Goal: Information Seeking & Learning: Find specific page/section

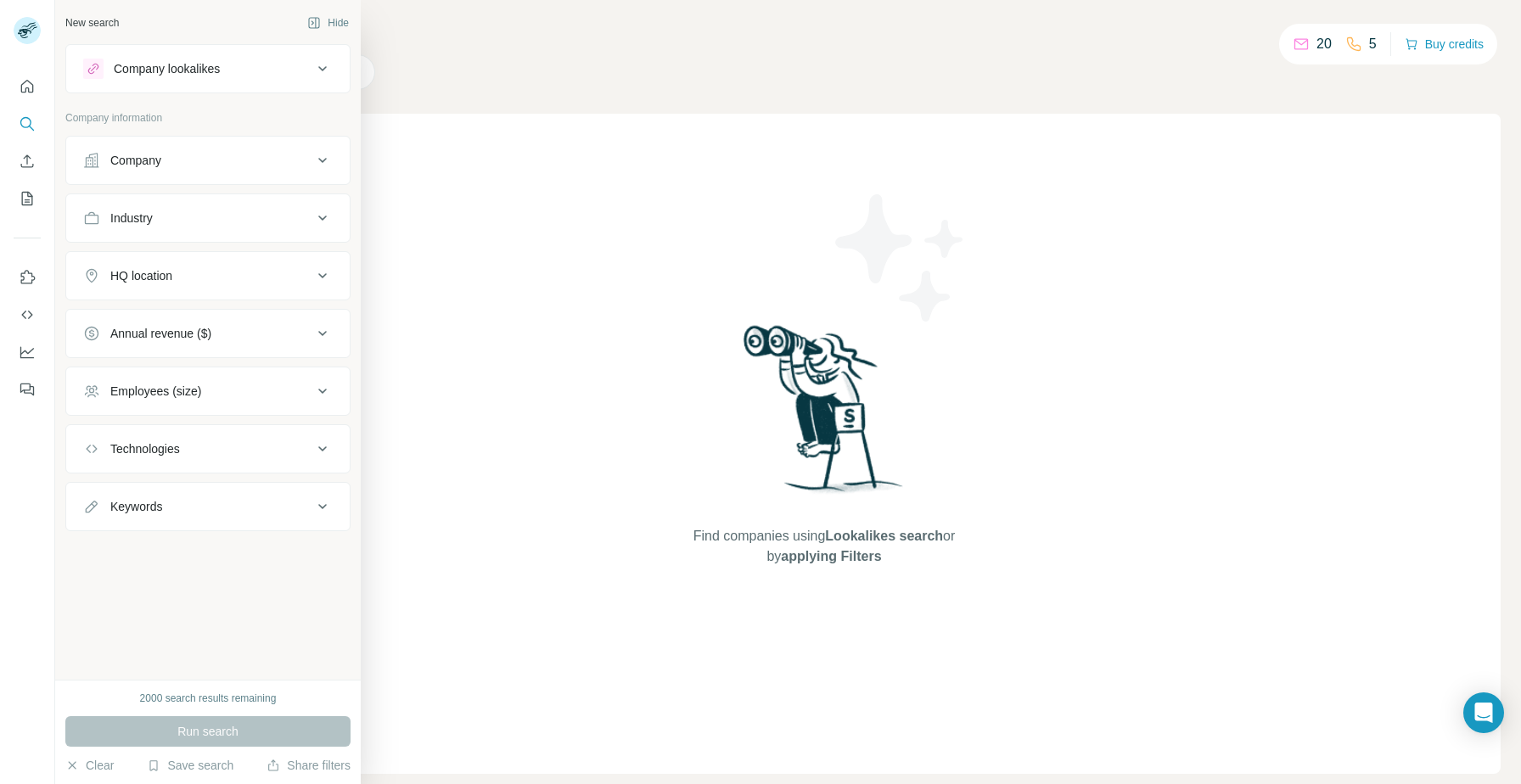
click at [247, 166] on div "Company" at bounding box center [198, 161] width 229 height 17
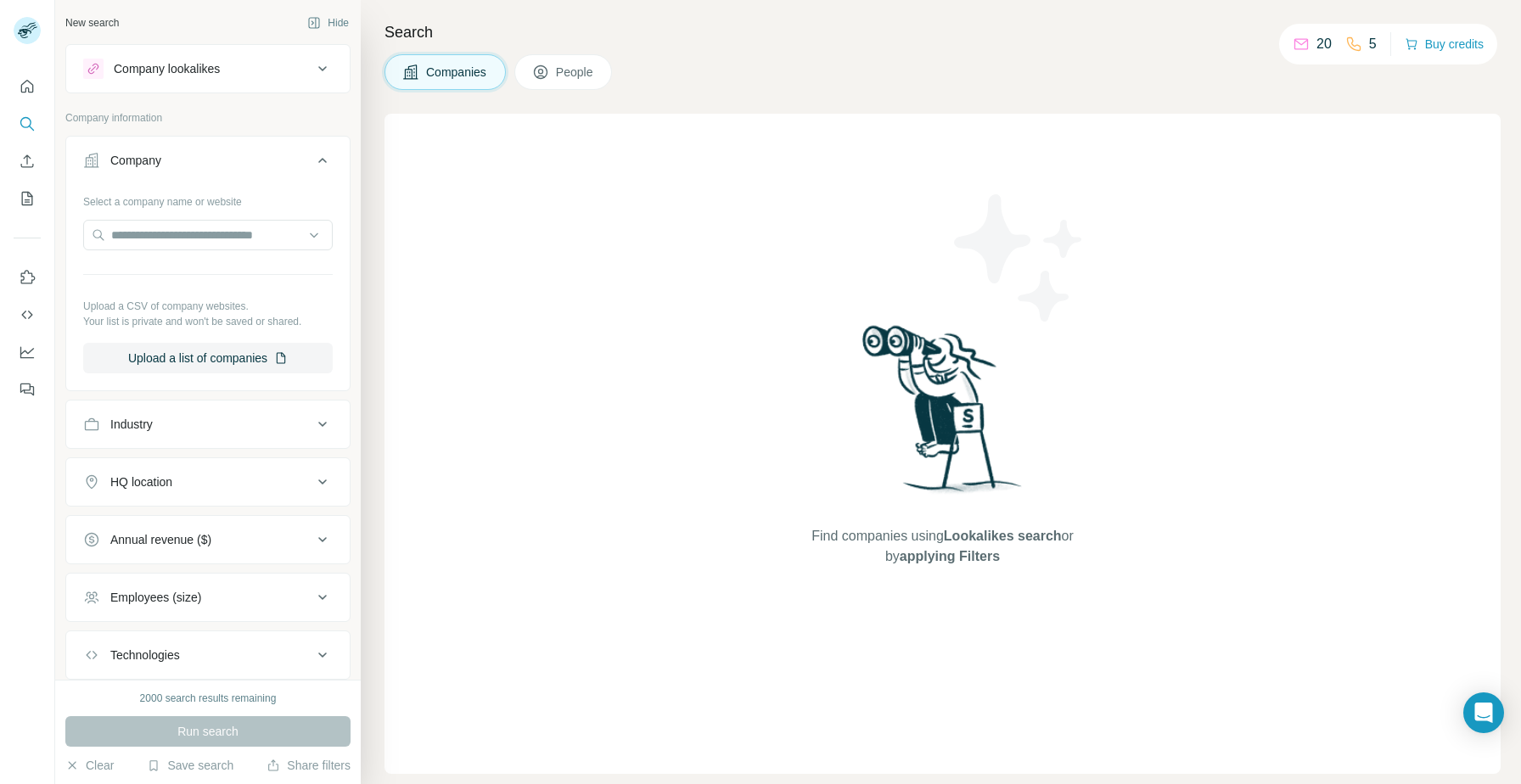
click at [247, 166] on div "Company" at bounding box center [198, 161] width 229 height 17
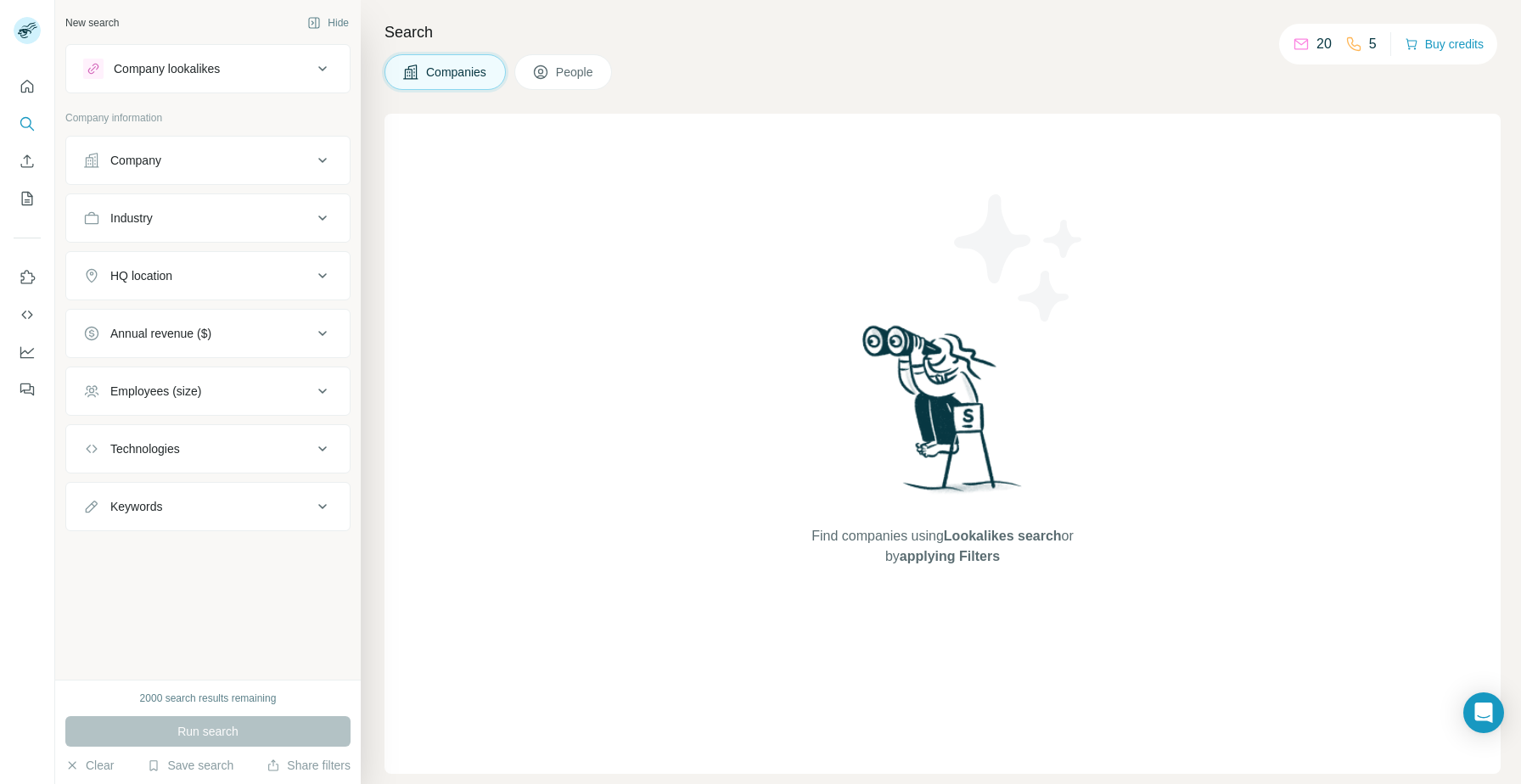
click at [236, 267] on button "HQ location" at bounding box center [208, 276] width 284 height 41
click at [188, 770] on button "Save search" at bounding box center [190, 765] width 87 height 17
click at [145, 316] on input "text" at bounding box center [208, 319] width 250 height 31
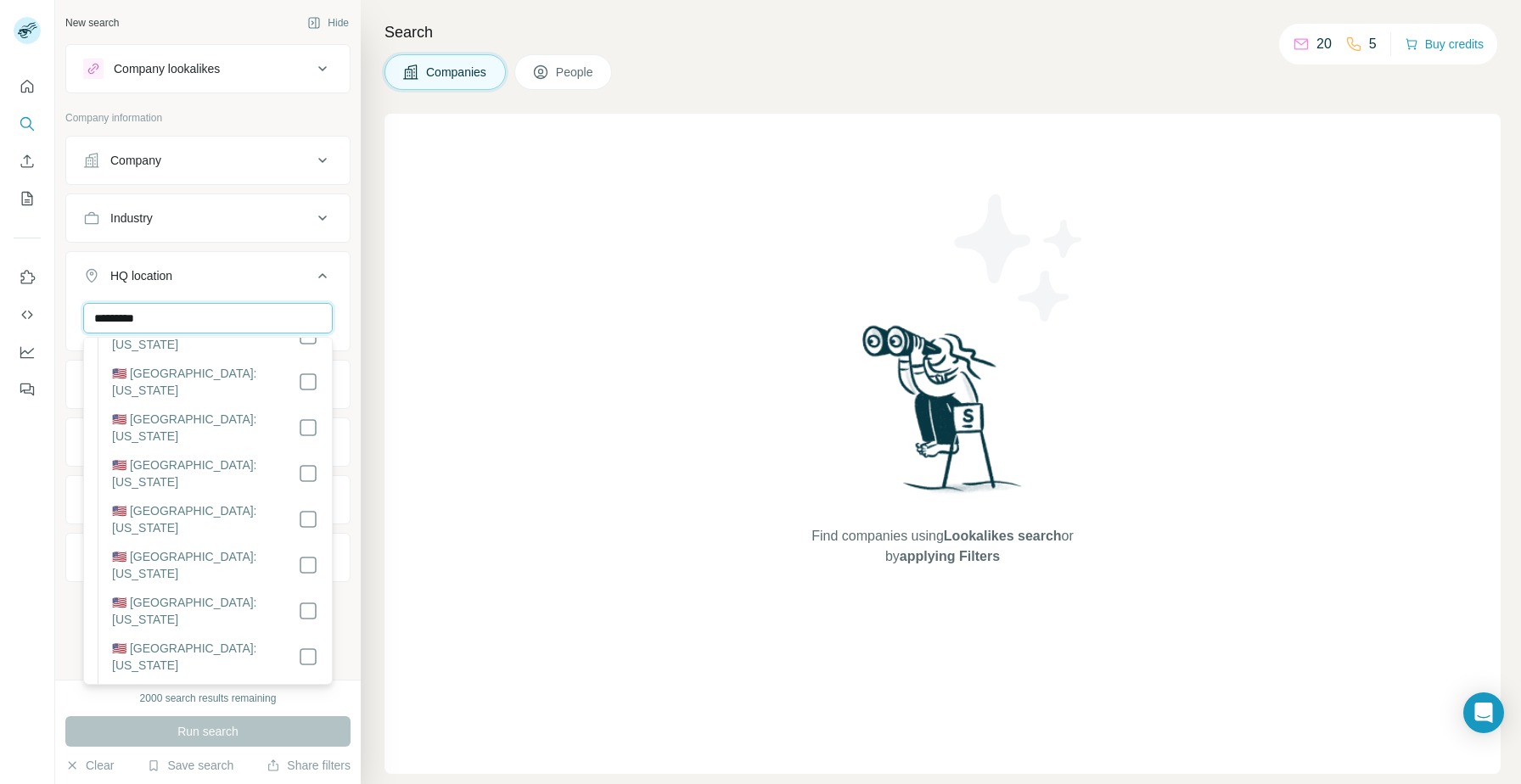
scroll to position [1086, 0]
type input "*********"
click at [249, 270] on div "HQ location 1" at bounding box center [198, 276] width 229 height 17
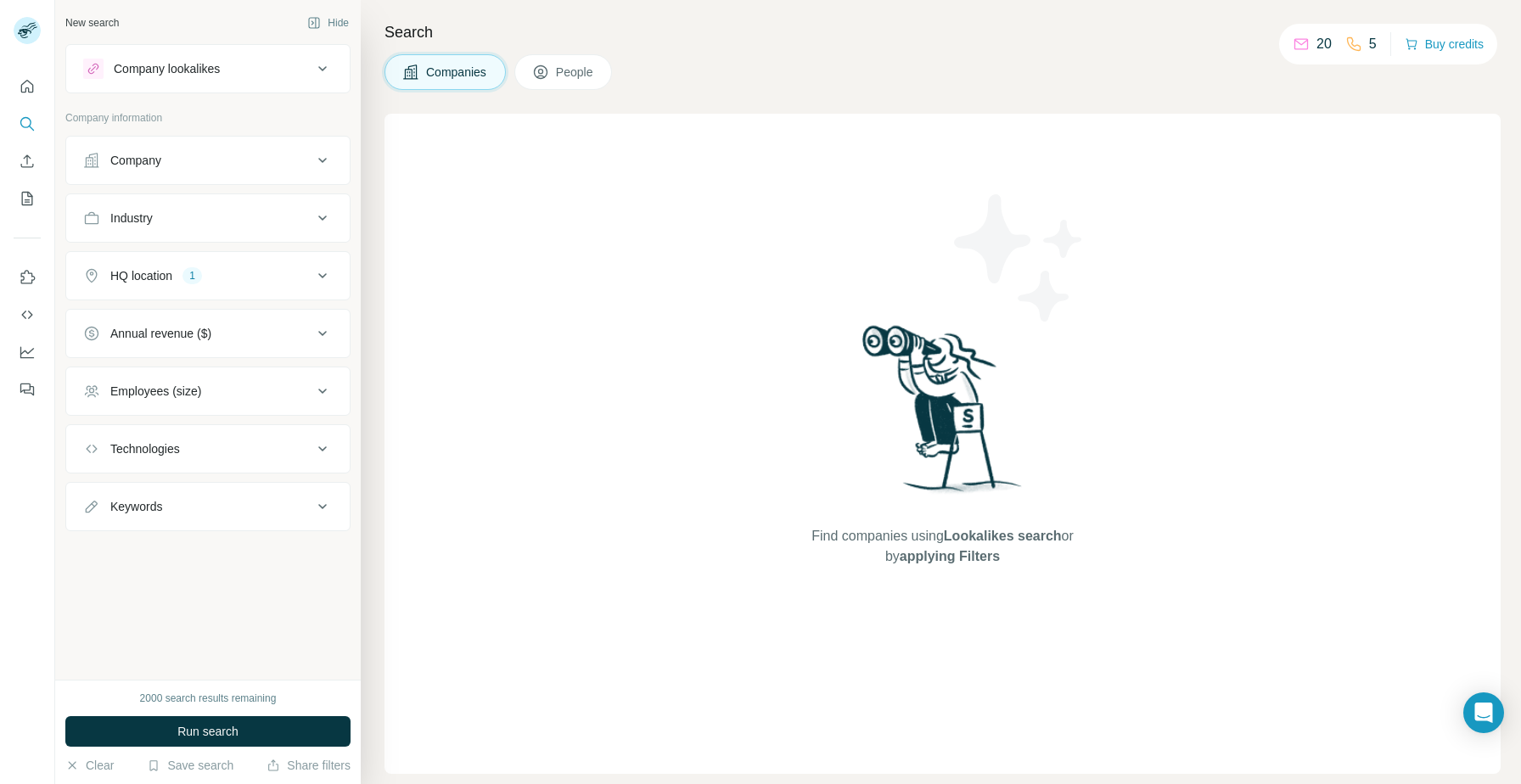
click at [228, 394] on div "Employees (size)" at bounding box center [198, 391] width 229 height 17
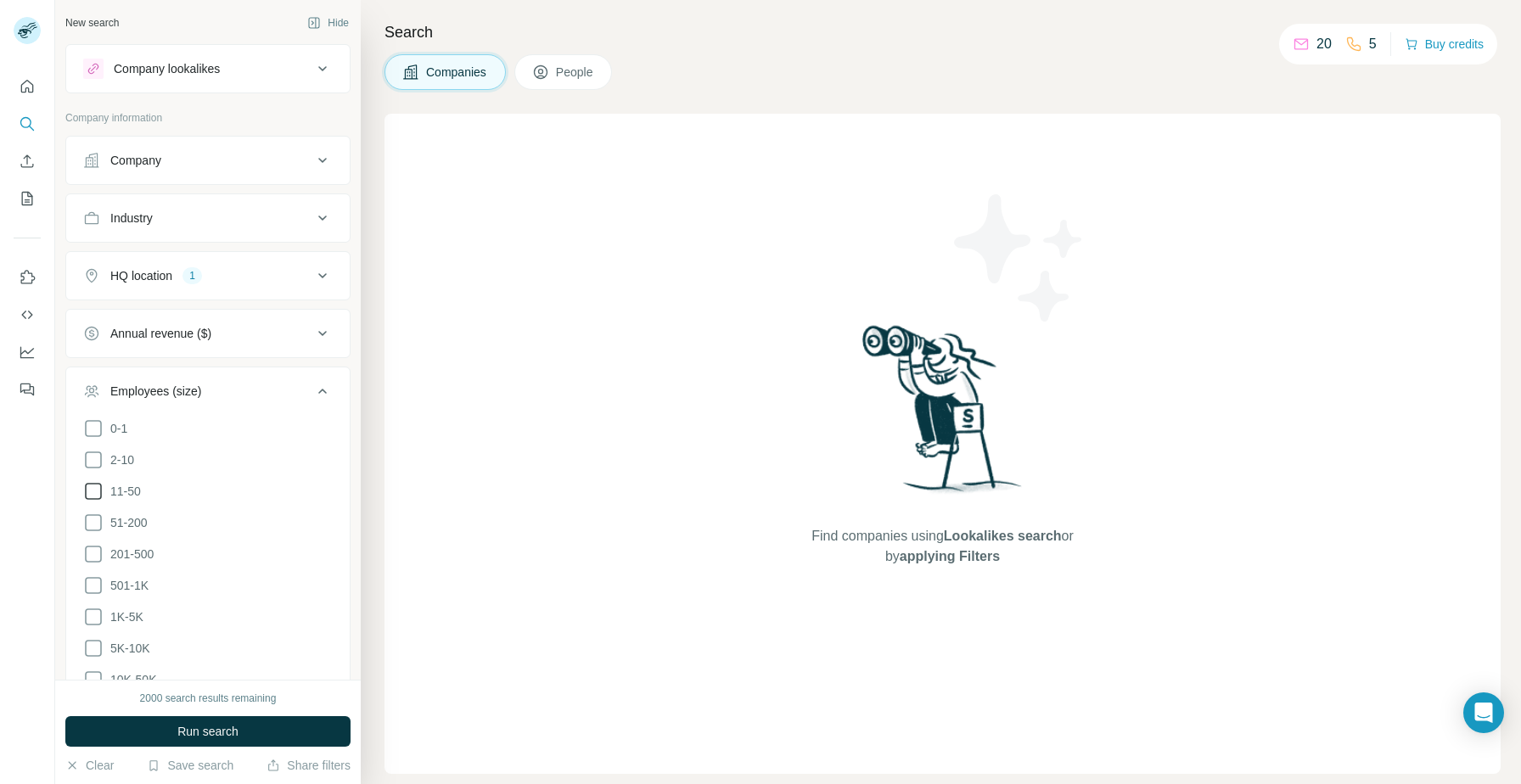
click at [93, 491] on icon at bounding box center [93, 491] width 20 height 20
click at [93, 527] on icon at bounding box center [93, 522] width 20 height 20
click at [96, 554] on icon at bounding box center [93, 554] width 20 height 20
click at [246, 198] on button "Industry" at bounding box center [208, 218] width 284 height 41
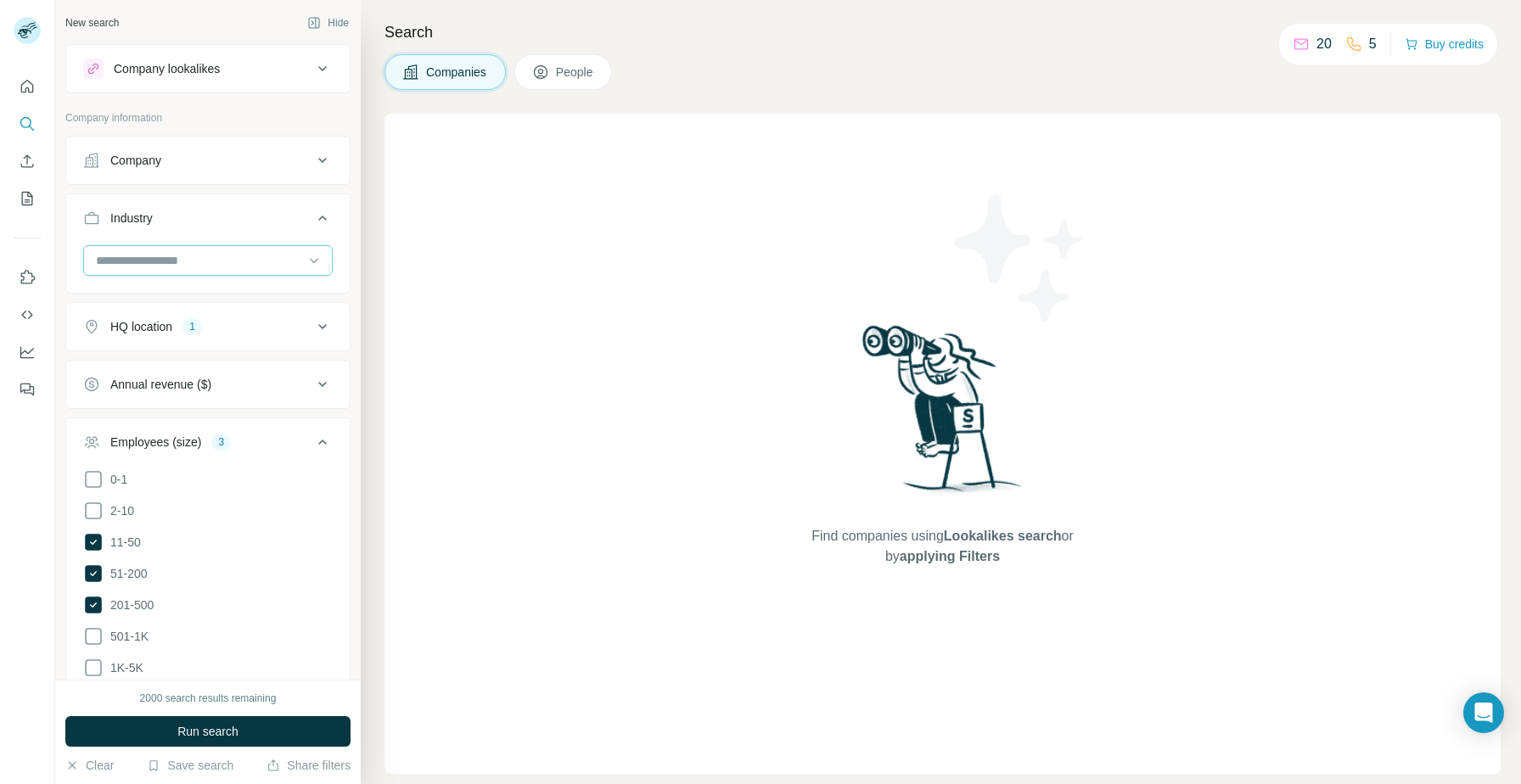
click at [225, 264] on input at bounding box center [199, 261] width 210 height 19
type input "**********"
click at [197, 304] on div "Digital Marketing" at bounding box center [208, 299] width 221 height 17
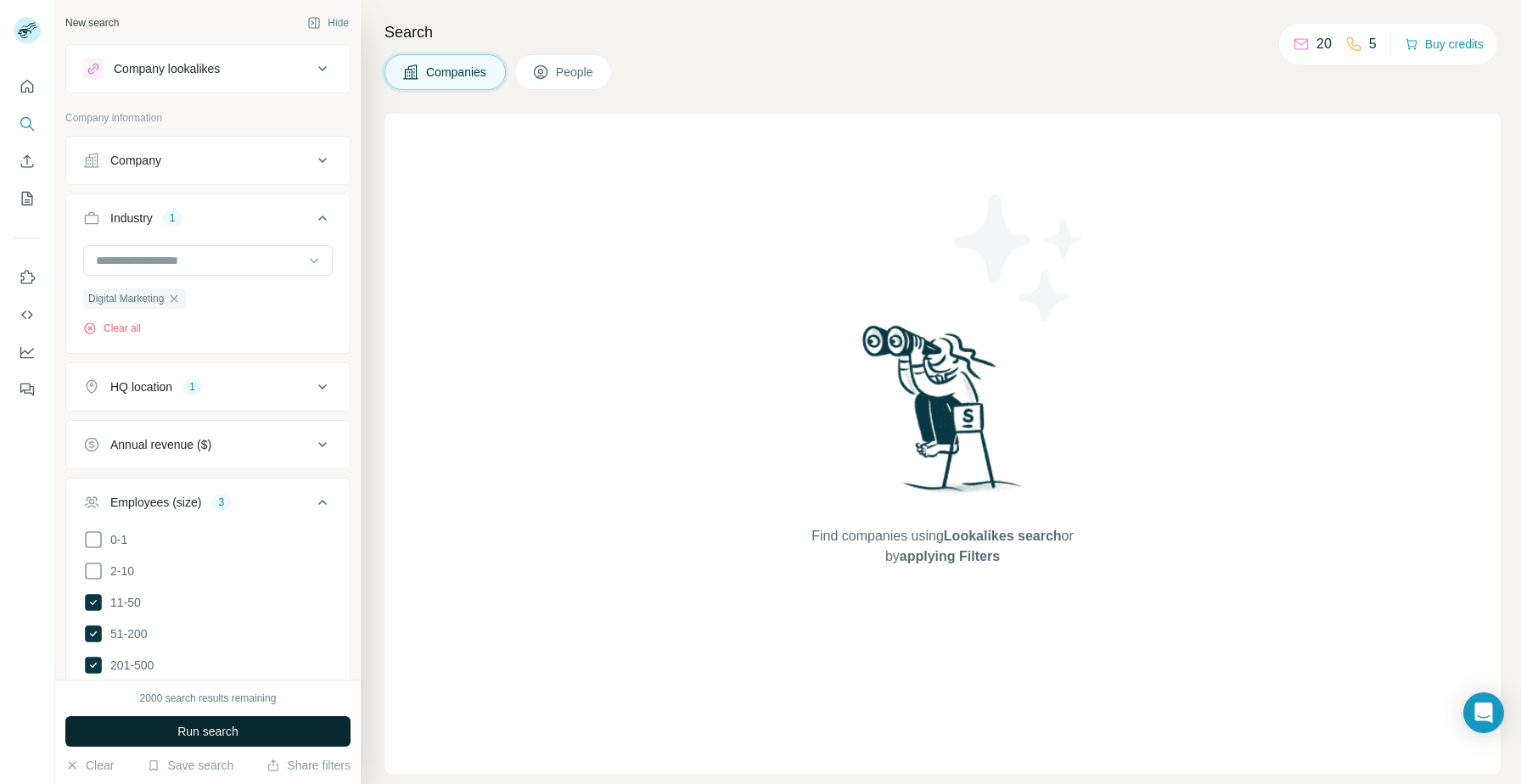
click at [229, 741] on button "Run search" at bounding box center [208, 731] width 286 height 31
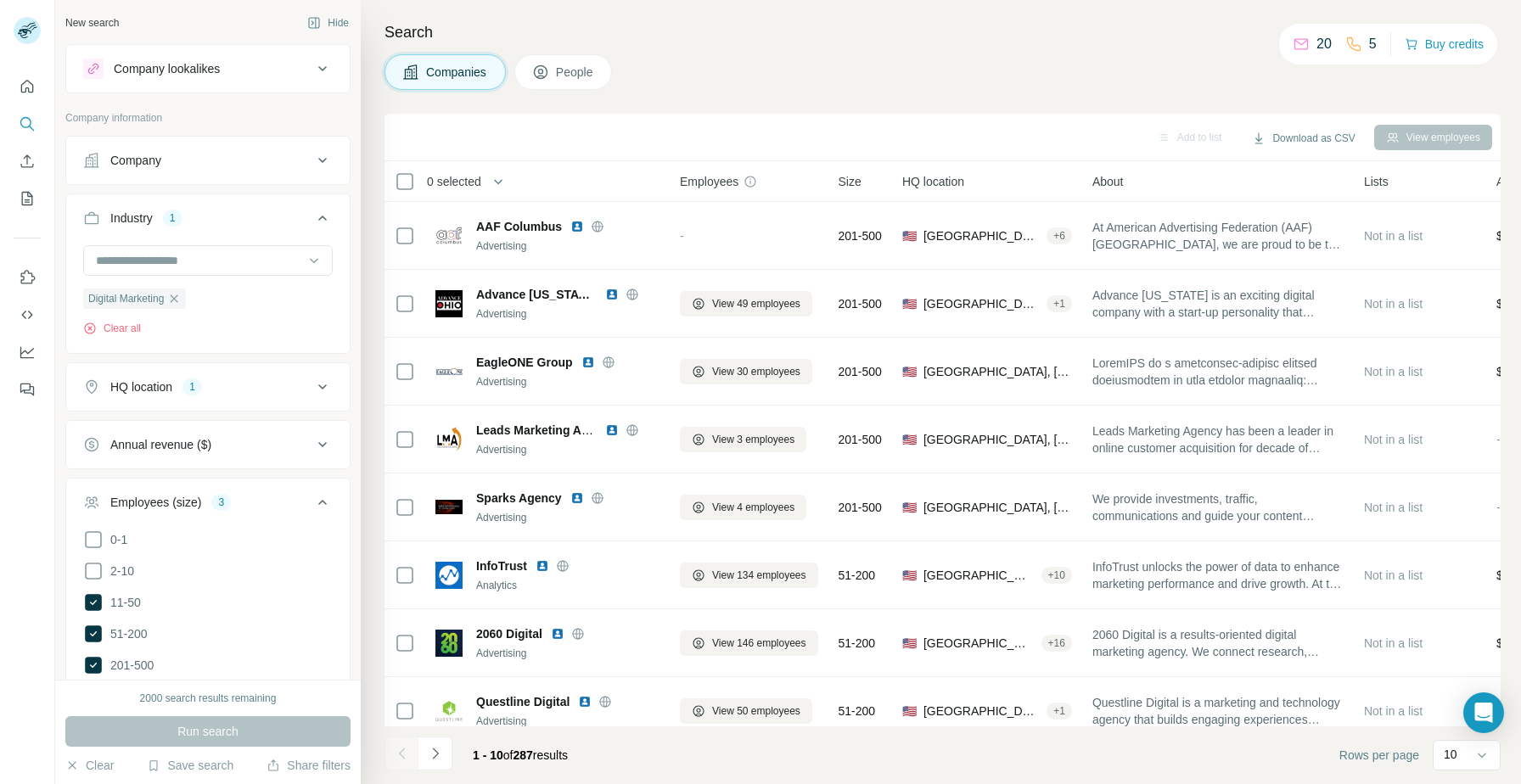
scroll to position [417, 0]
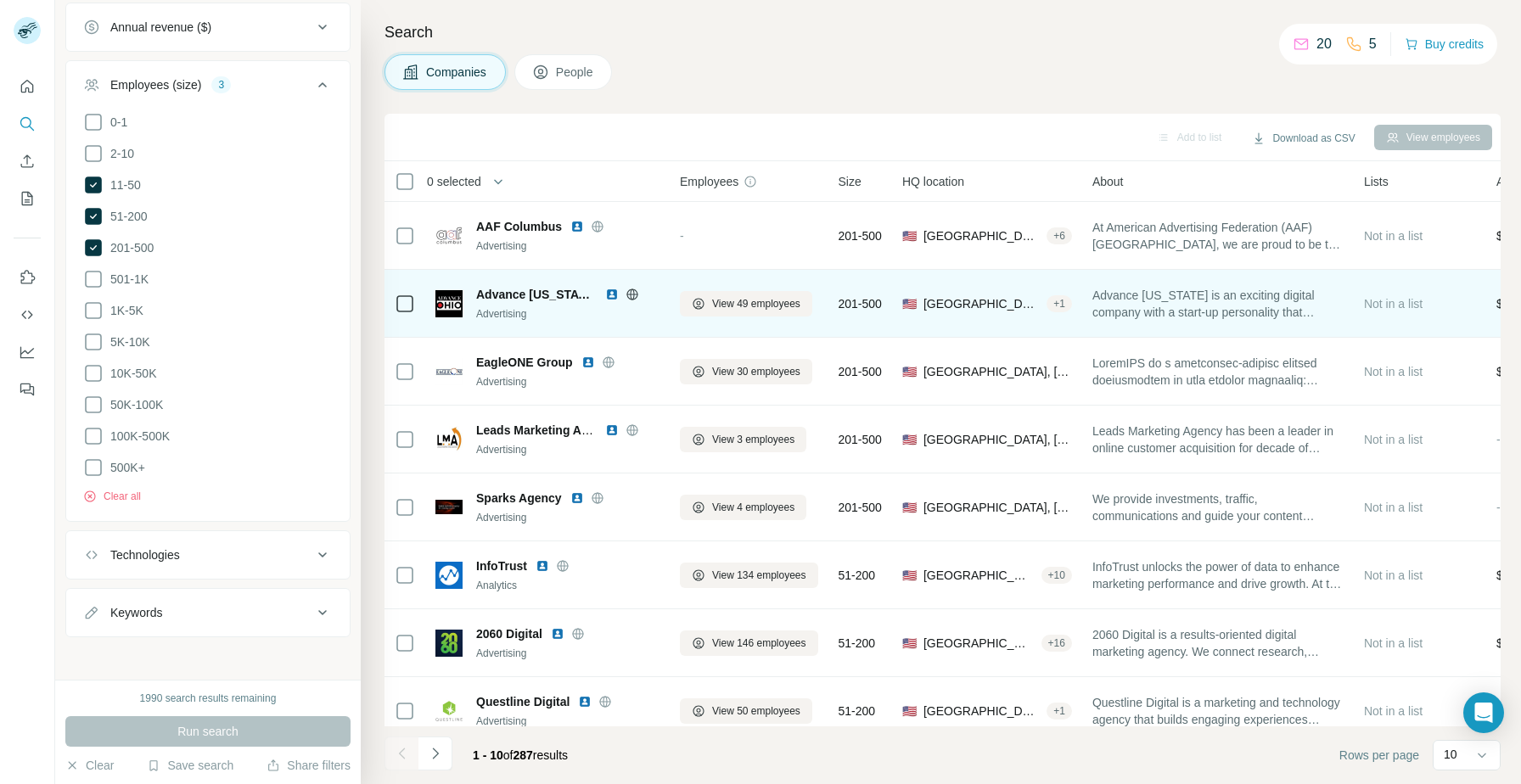
click at [605, 295] on img at bounding box center [612, 295] width 14 height 14
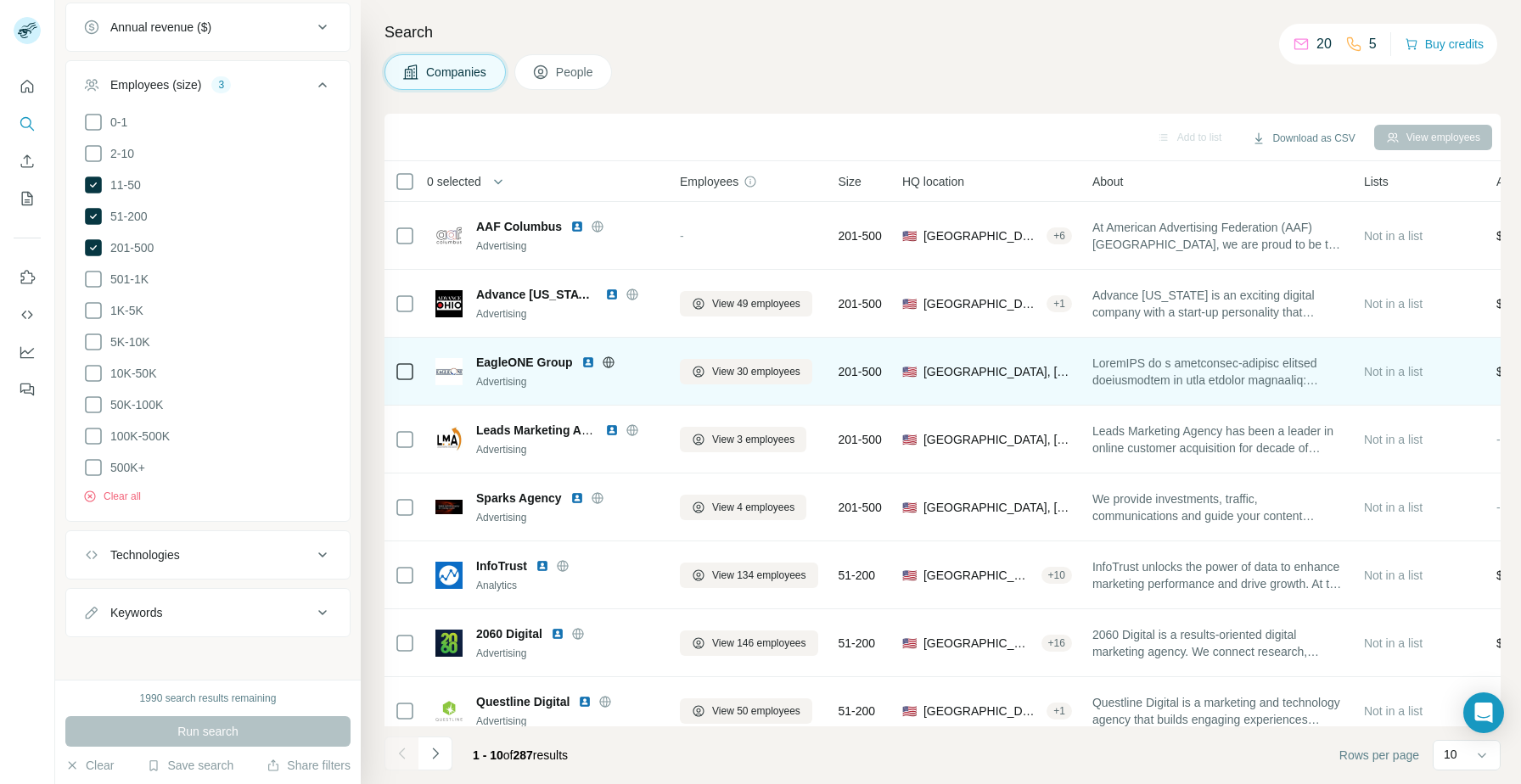
click at [587, 357] on img at bounding box center [588, 362] width 14 height 14
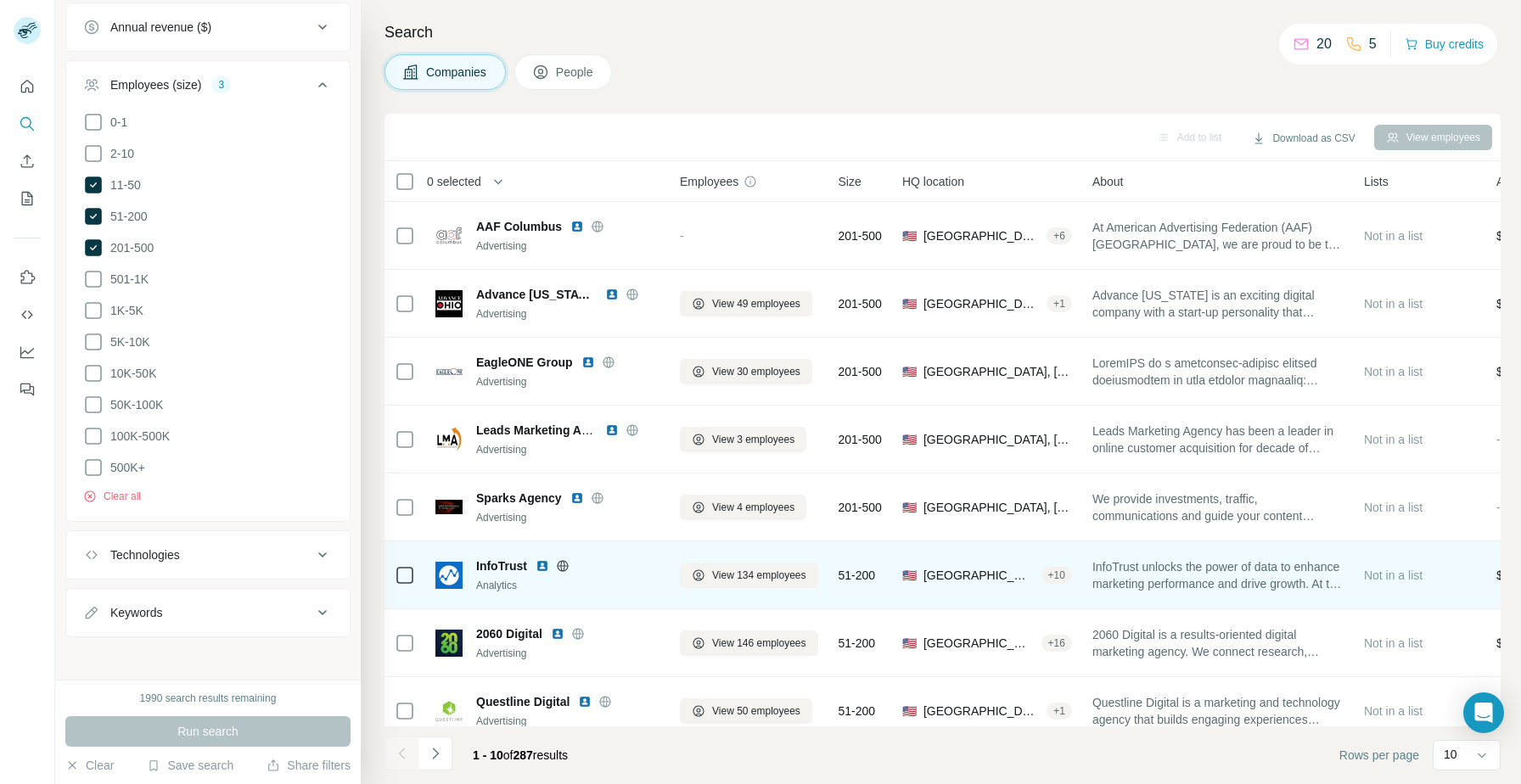
click at [546, 563] on img at bounding box center [542, 566] width 14 height 14
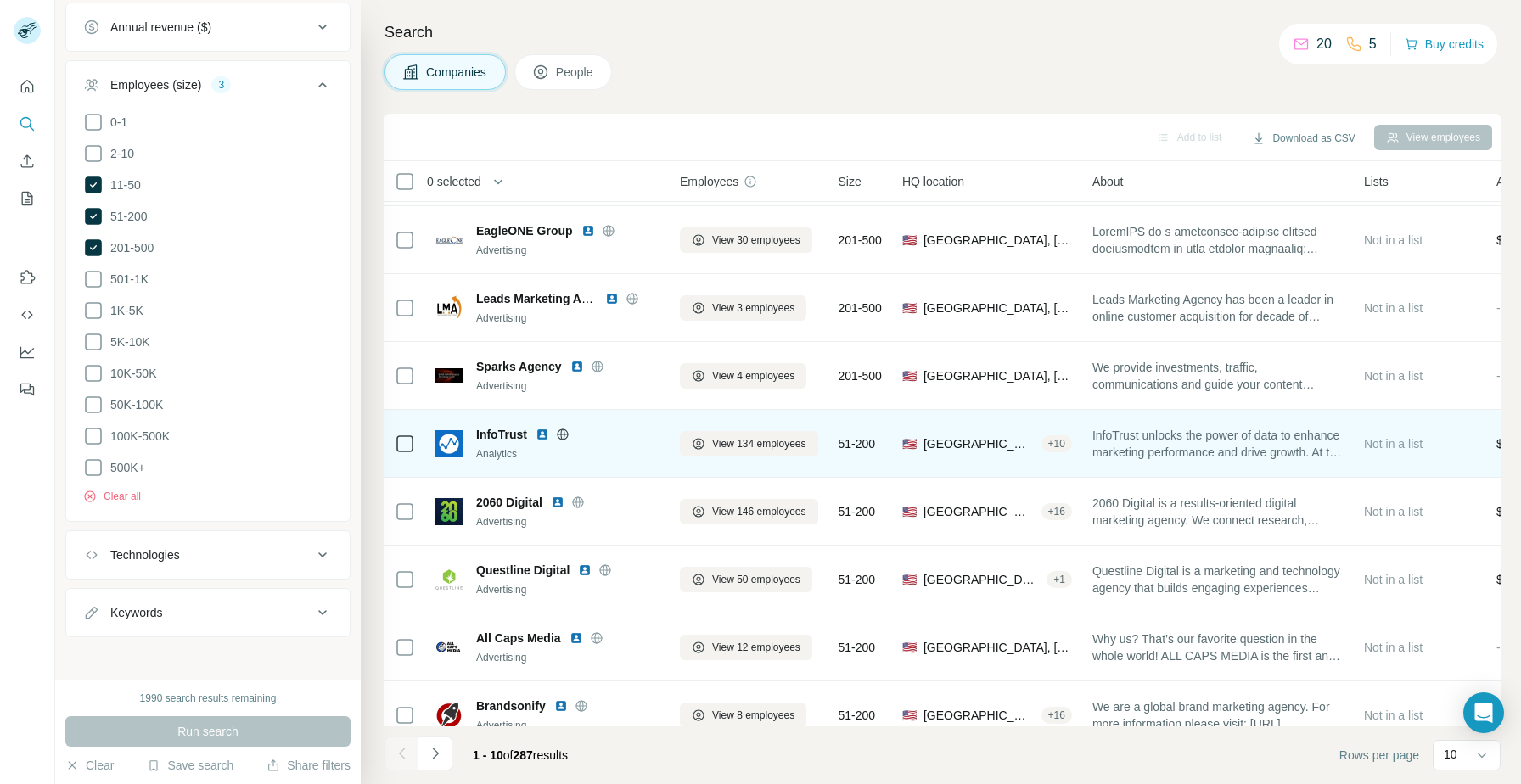
scroll to position [155, 0]
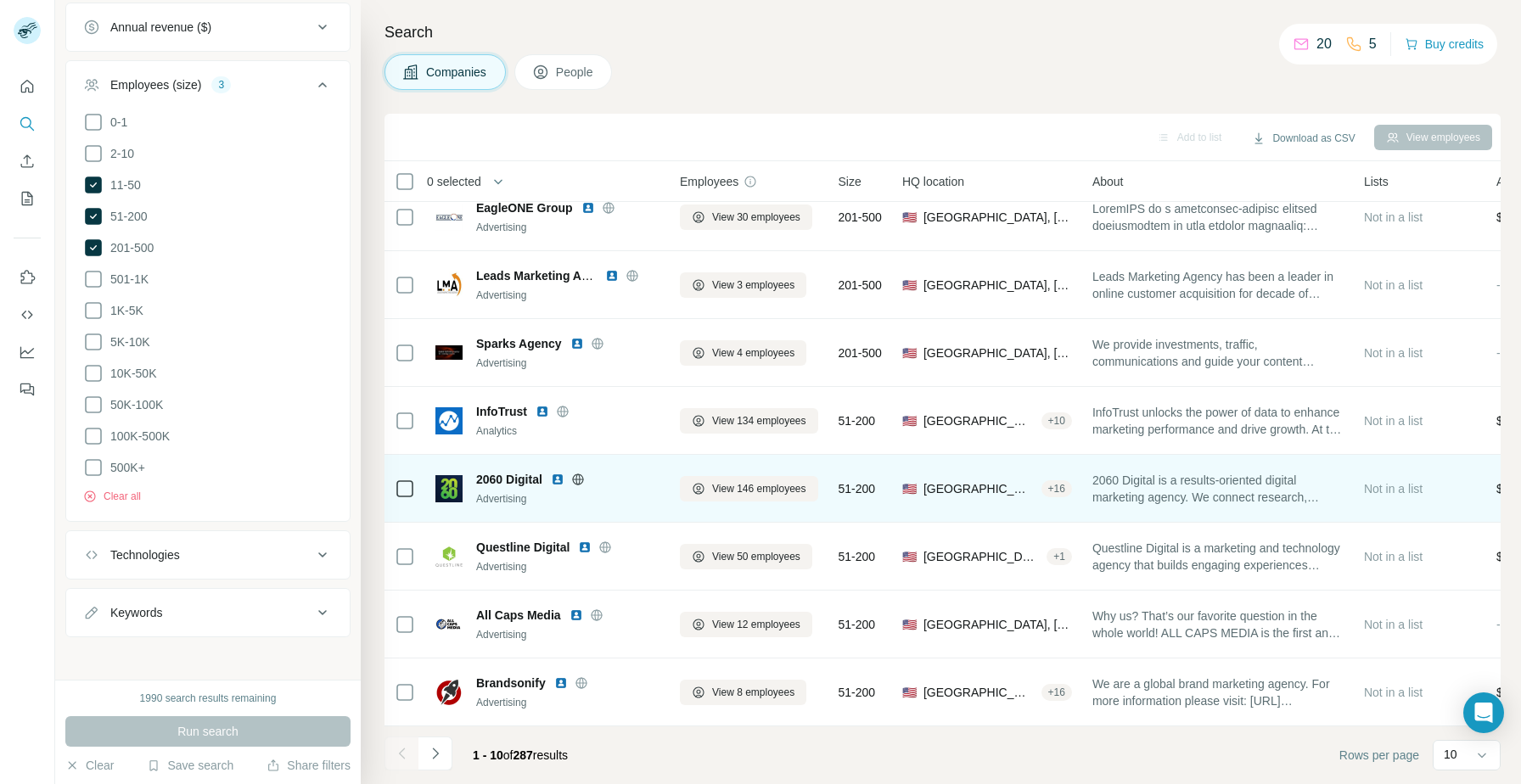
click at [557, 478] on img at bounding box center [557, 479] width 14 height 14
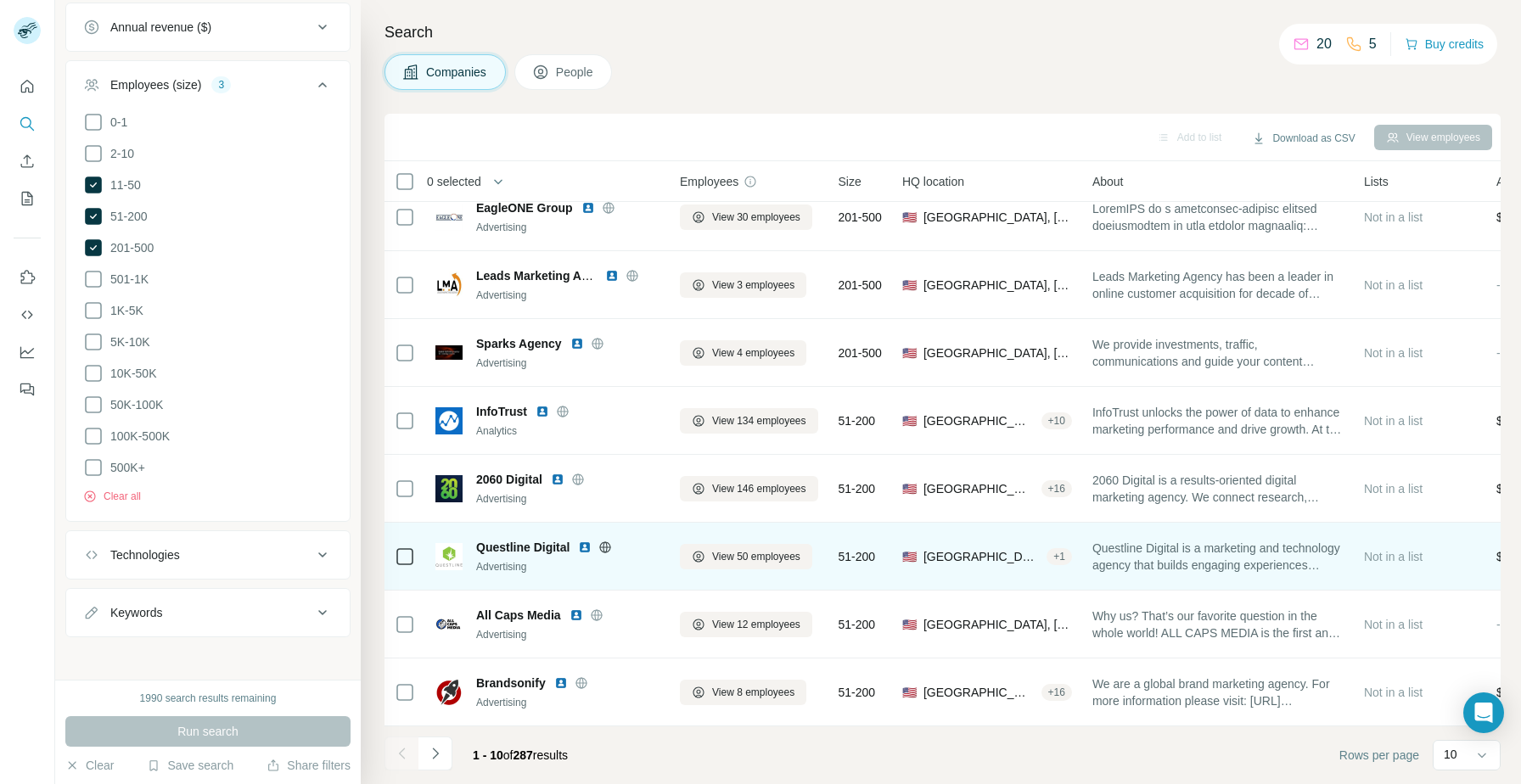
click at [585, 546] on img at bounding box center [585, 547] width 14 height 14
